Goal: Task Accomplishment & Management: Manage account settings

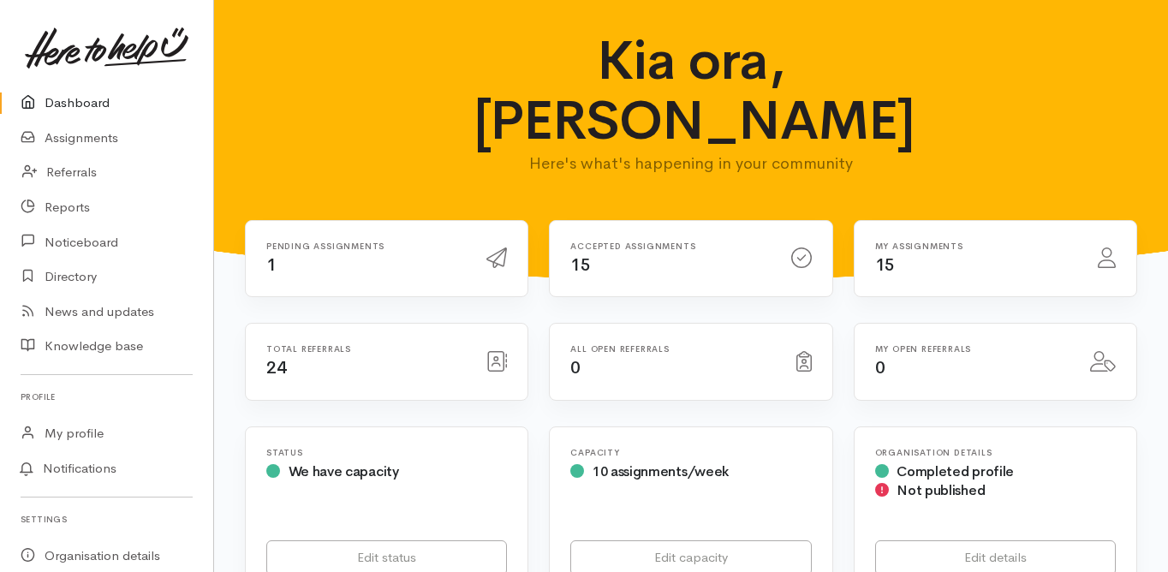
click at [92, 103] on link "Dashboard" at bounding box center [106, 103] width 213 height 35
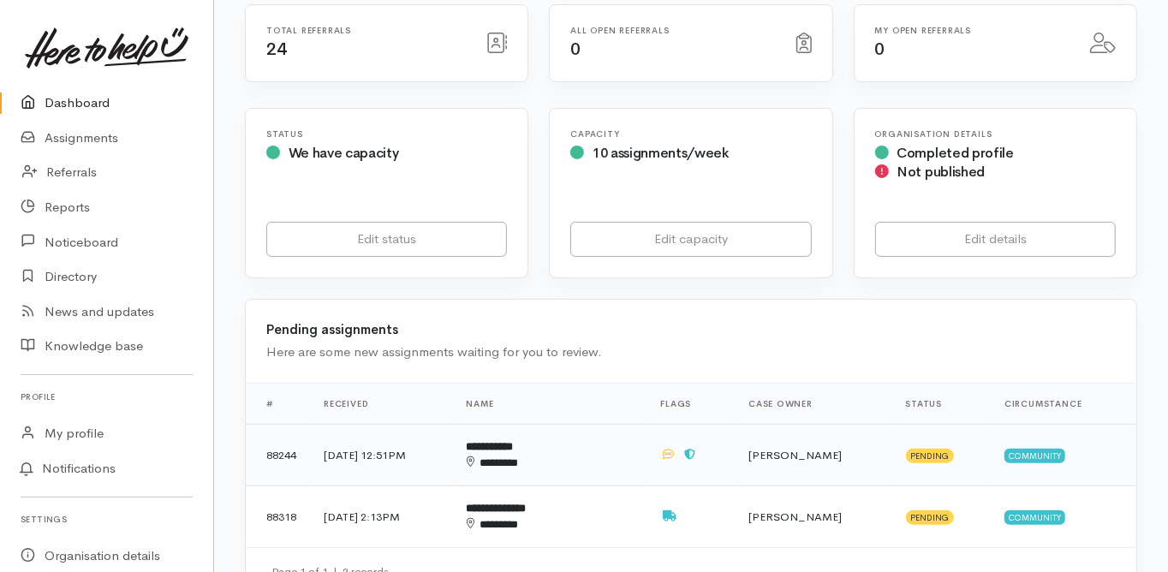
scroll to position [342, 0]
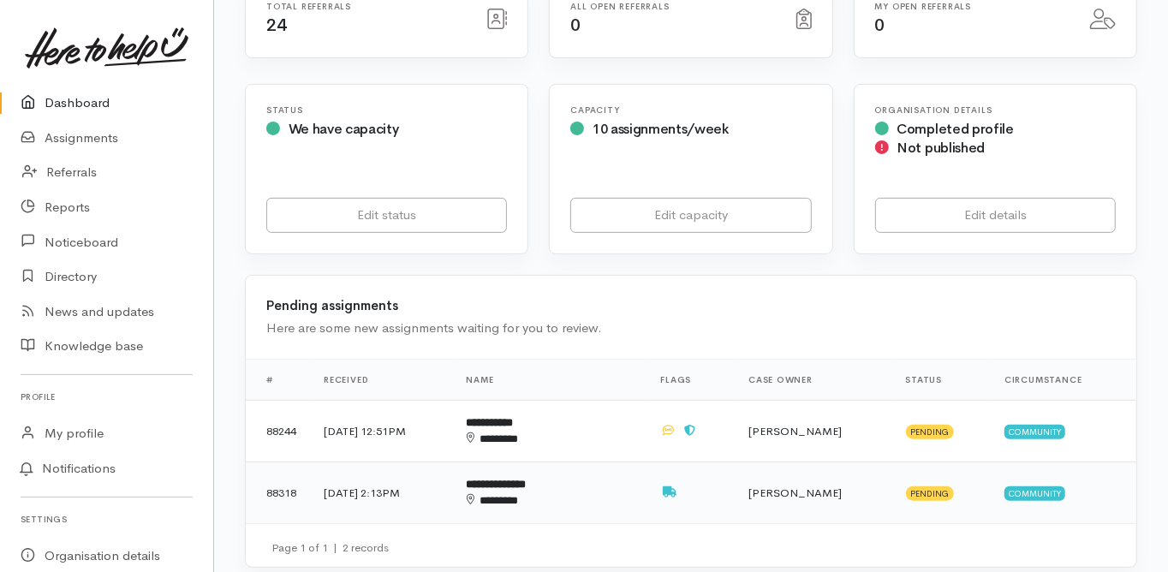
click at [526, 479] on b "**********" at bounding box center [497, 484] width 60 height 11
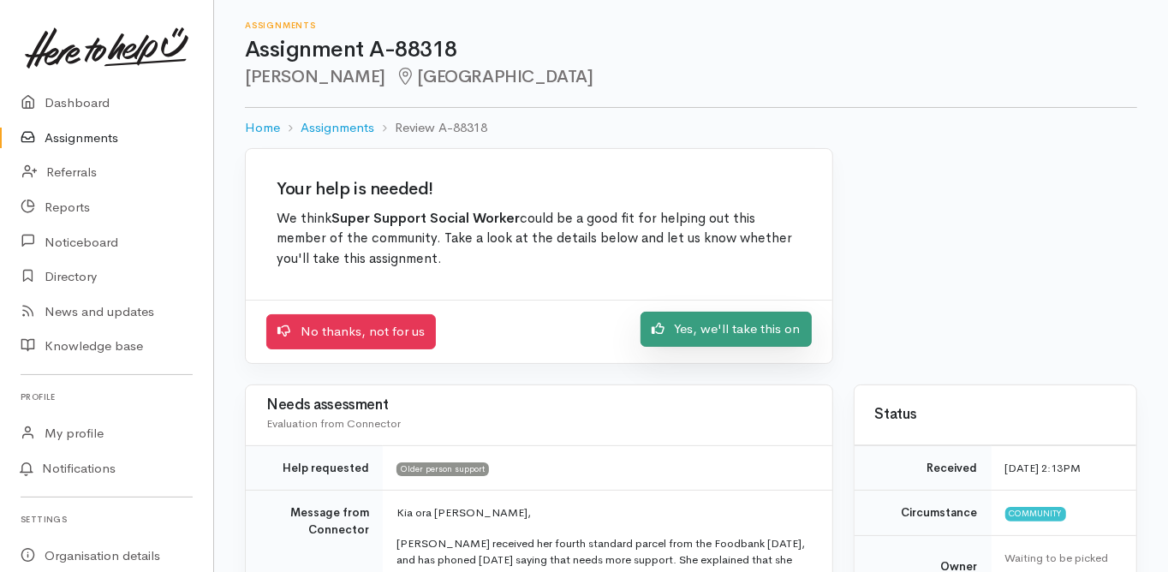
click at [719, 330] on link "Yes, we'll take this on" at bounding box center [725, 329] width 171 height 35
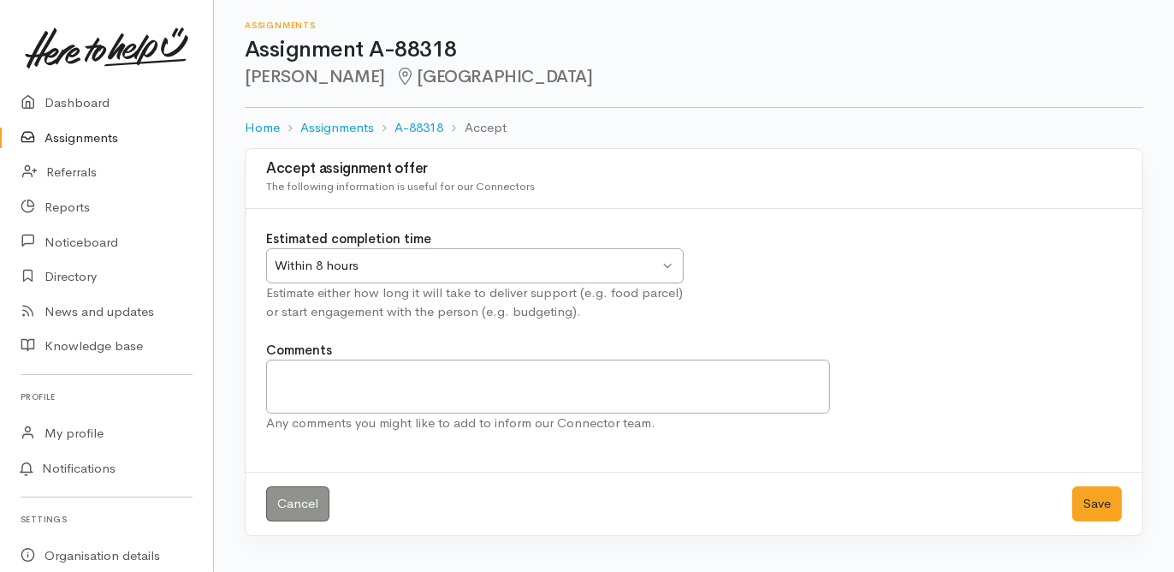
click at [308, 262] on div "Within 8 hours" at bounding box center [467, 266] width 384 height 20
click at [1089, 499] on button "Save" at bounding box center [1098, 503] width 50 height 35
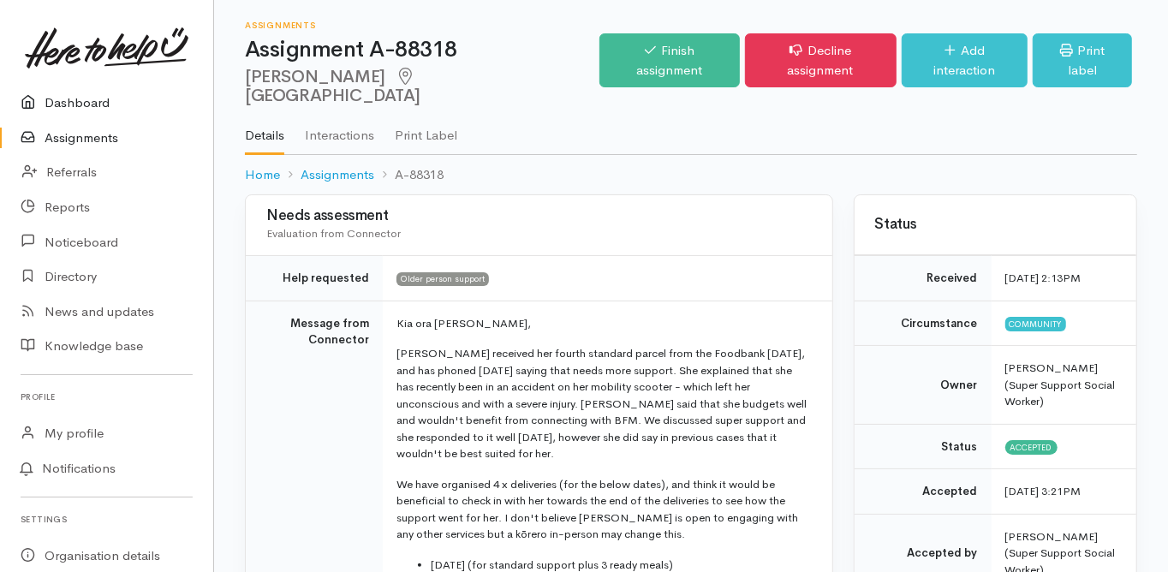
click at [75, 99] on link "Dashboard" at bounding box center [106, 103] width 213 height 35
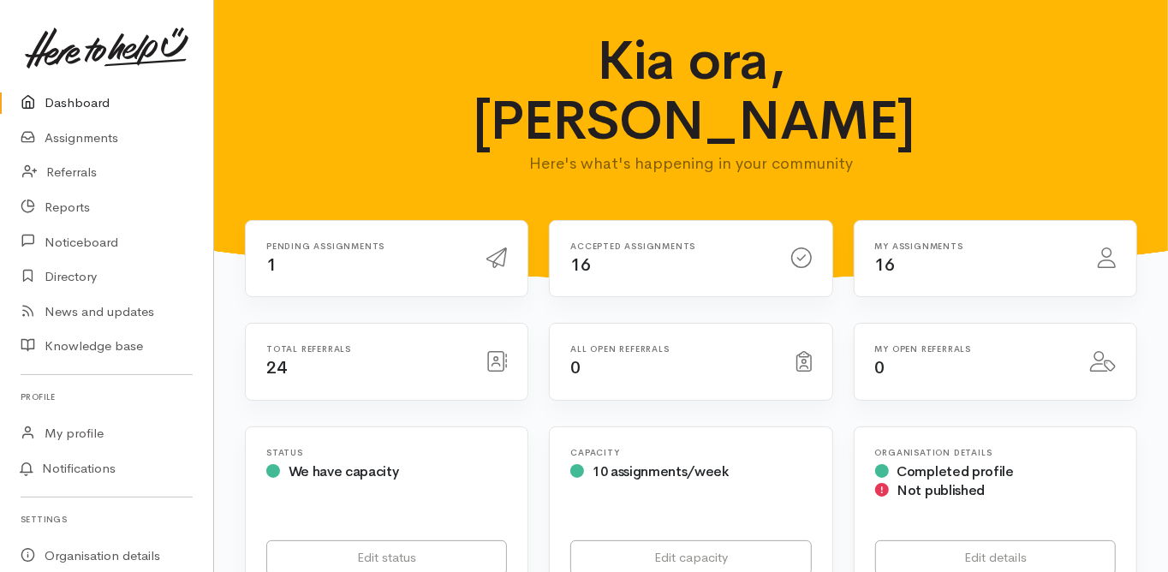
click at [86, 99] on link "Dashboard" at bounding box center [106, 103] width 213 height 35
click at [90, 108] on link "Dashboard" at bounding box center [106, 103] width 213 height 35
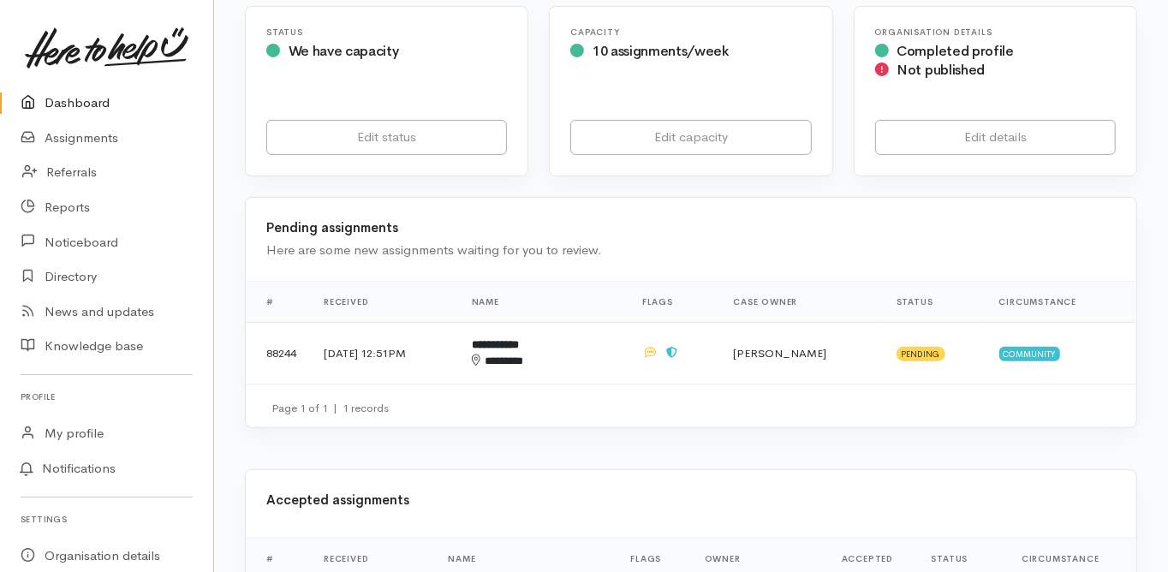
scroll to position [411, 0]
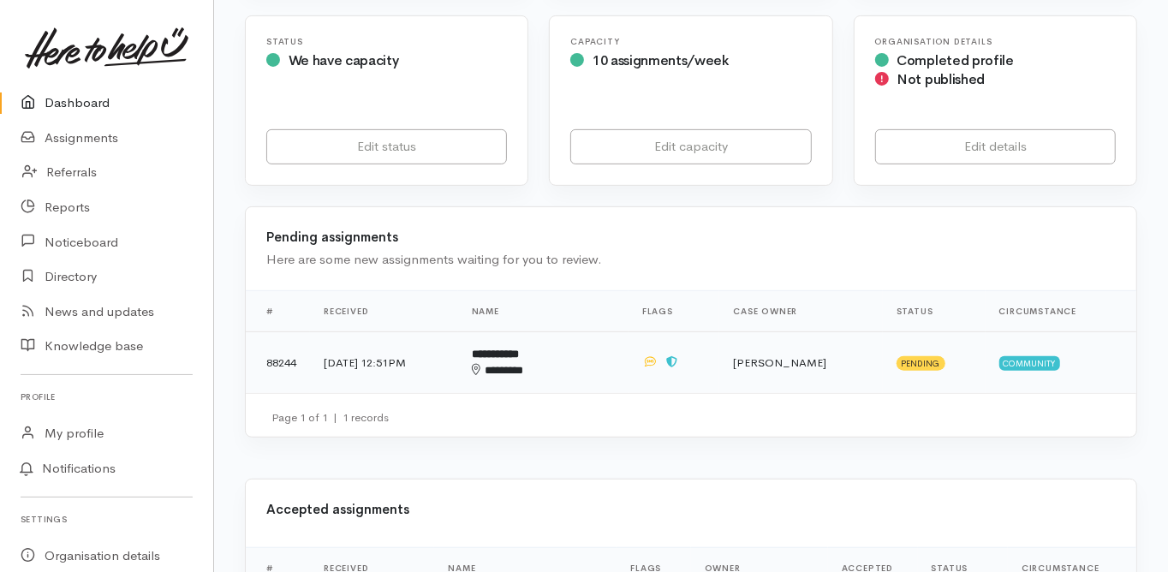
click at [542, 331] on td "**********" at bounding box center [543, 361] width 170 height 61
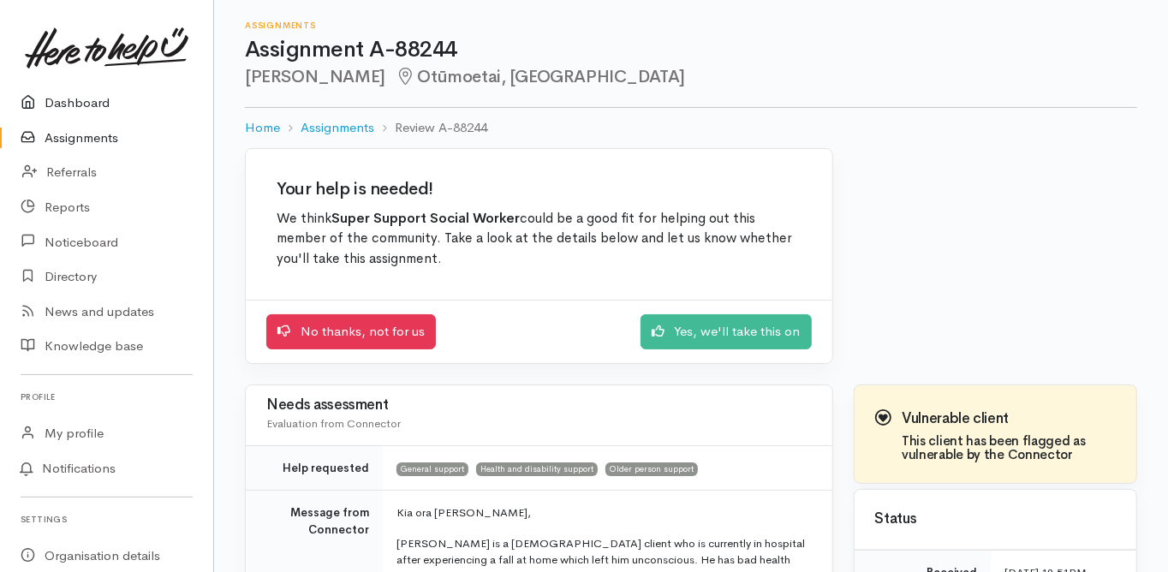
click at [74, 103] on link "Dashboard" at bounding box center [106, 103] width 213 height 35
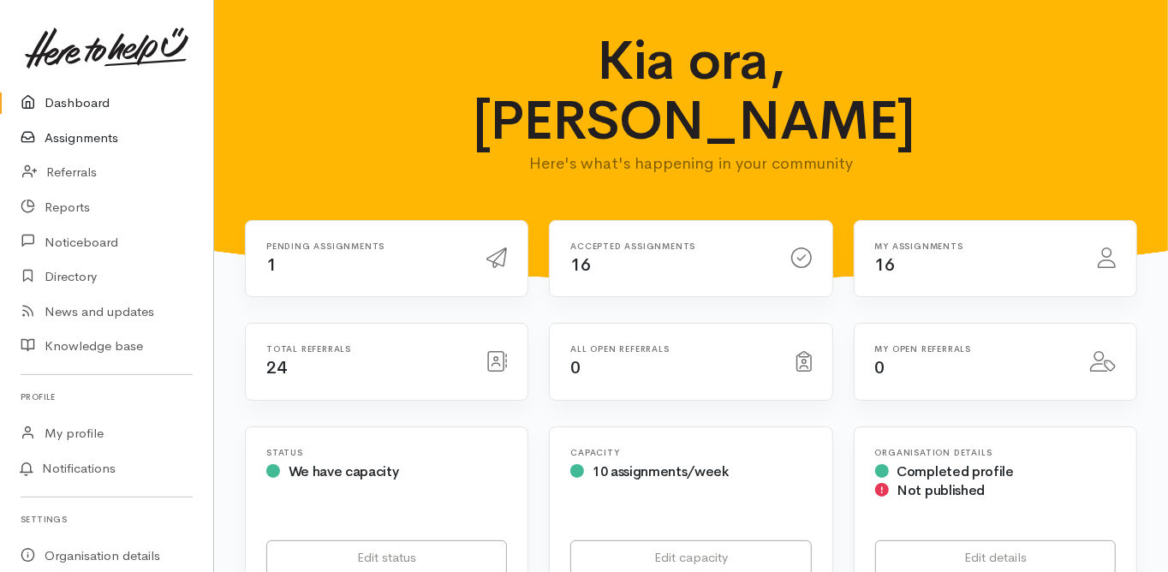
click at [97, 140] on link "Assignments" at bounding box center [106, 138] width 213 height 35
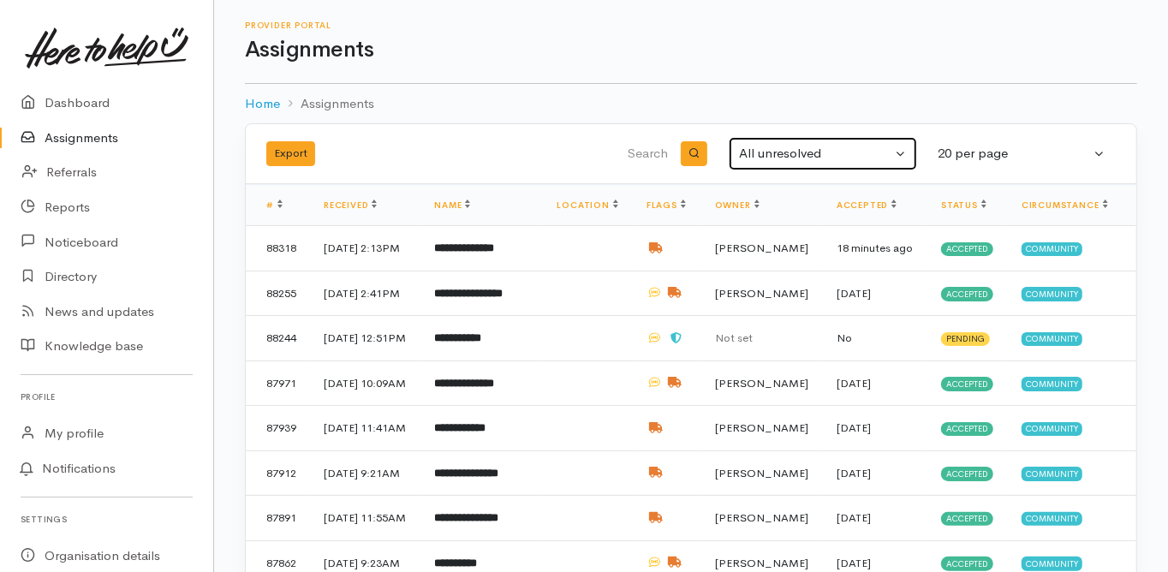
click at [788, 142] on button "All unresolved" at bounding box center [822, 153] width 188 height 33
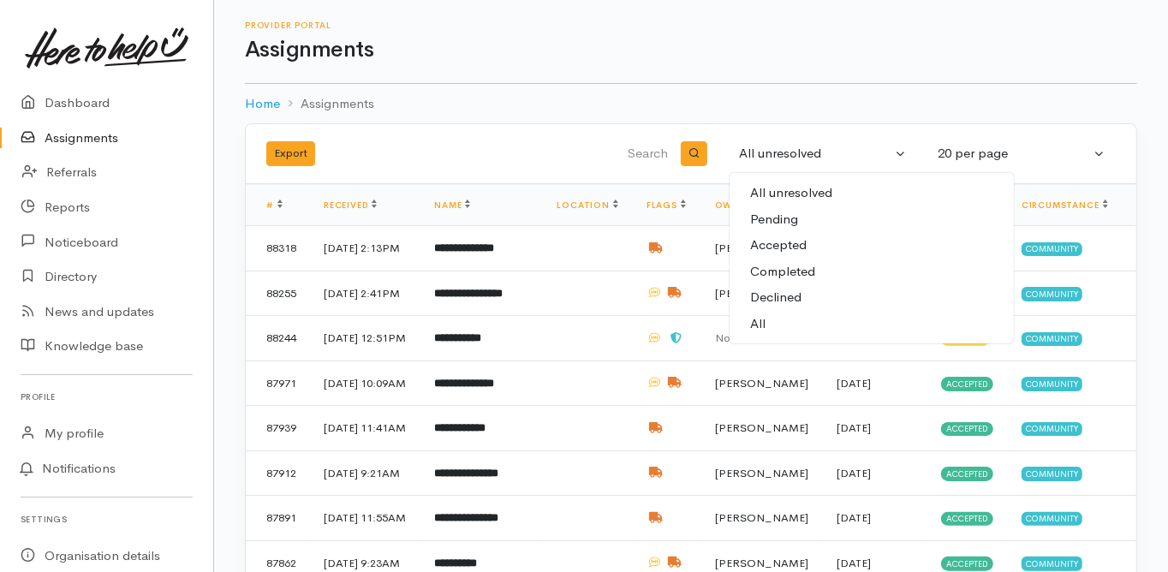
click at [762, 320] on span "All" at bounding box center [757, 324] width 15 height 20
select select "All"
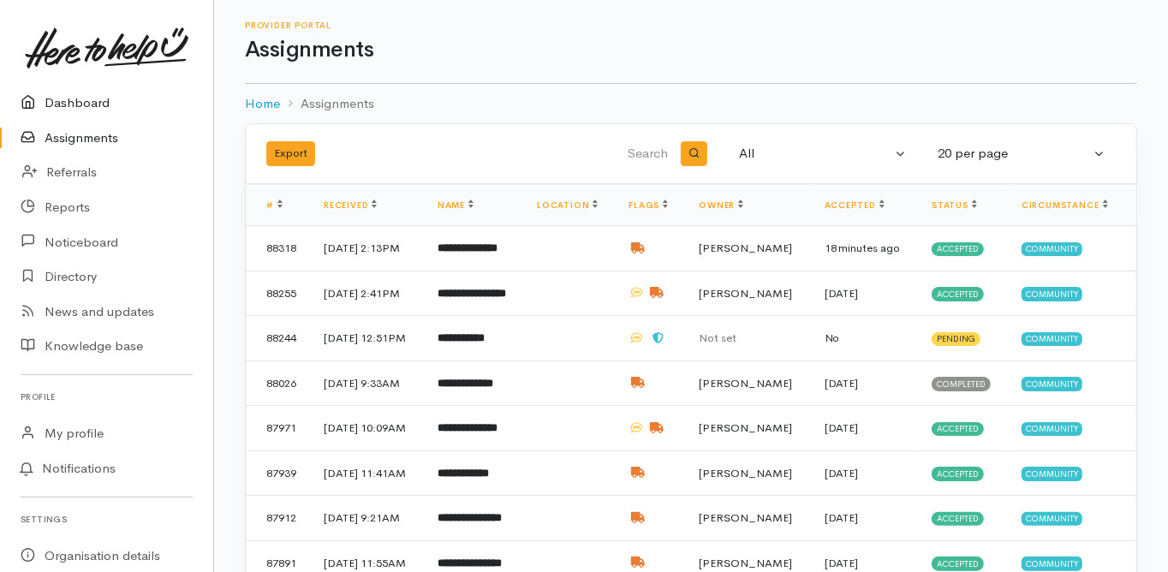
click at [88, 101] on link "Dashboard" at bounding box center [106, 103] width 213 height 35
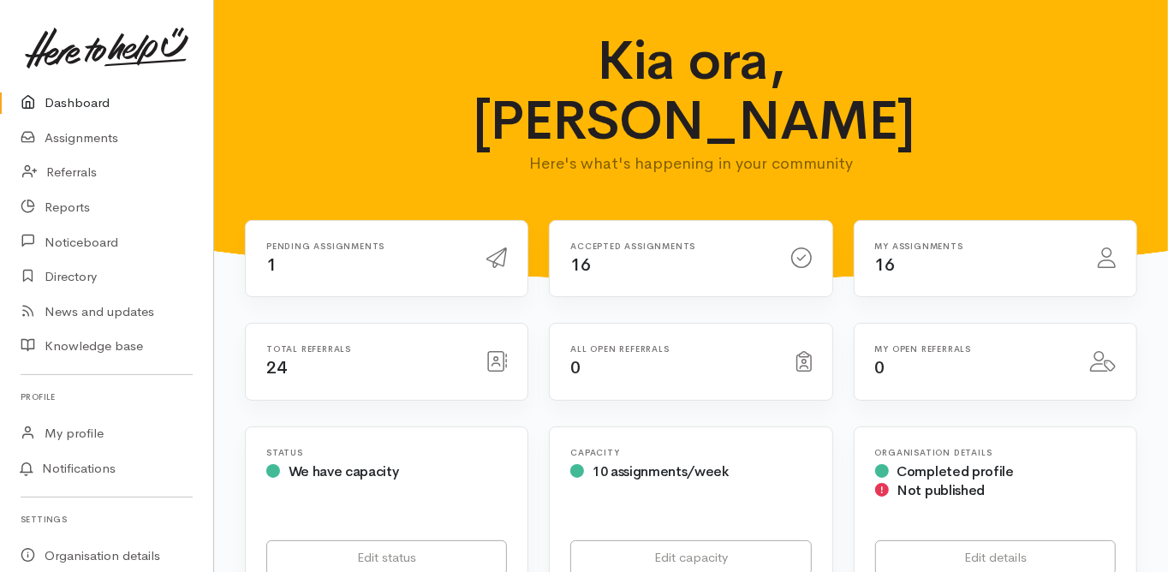
click at [85, 104] on link "Dashboard" at bounding box center [106, 103] width 213 height 35
